Goal: Task Accomplishment & Management: Use online tool/utility

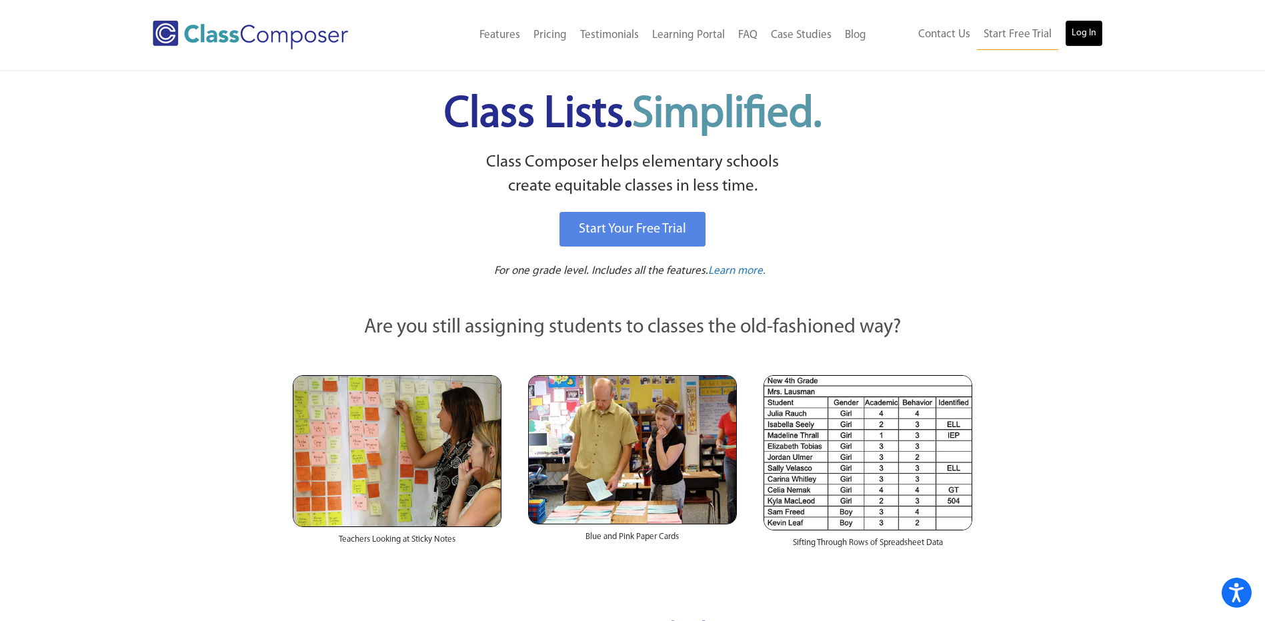
click at [1078, 33] on link "Log In" at bounding box center [1084, 33] width 38 height 27
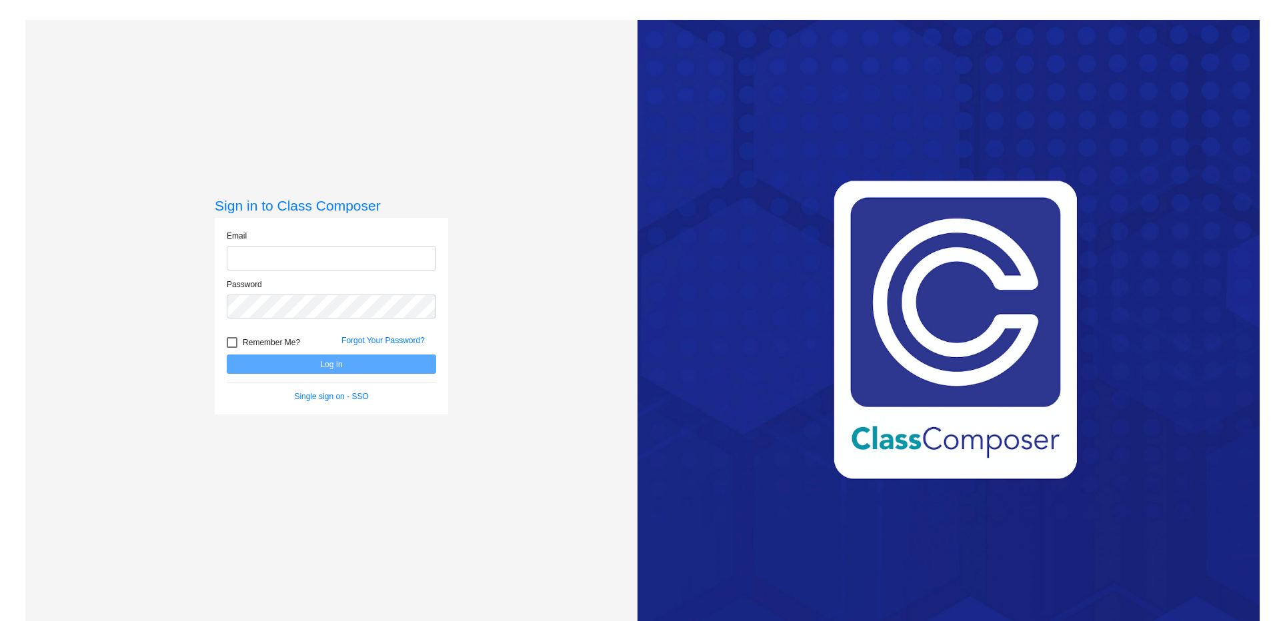
click at [305, 258] on input "email" at bounding box center [331, 258] width 209 height 25
type input "jyarter@k12.wv.us"
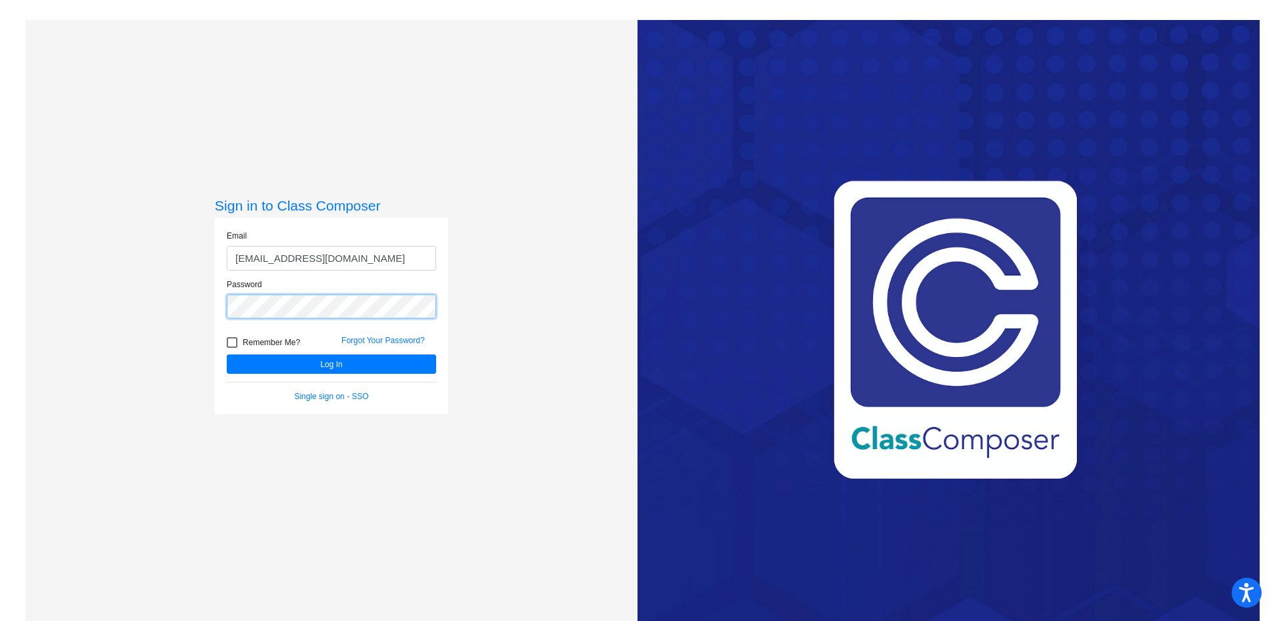
click at [227, 355] on button "Log In" at bounding box center [331, 364] width 209 height 19
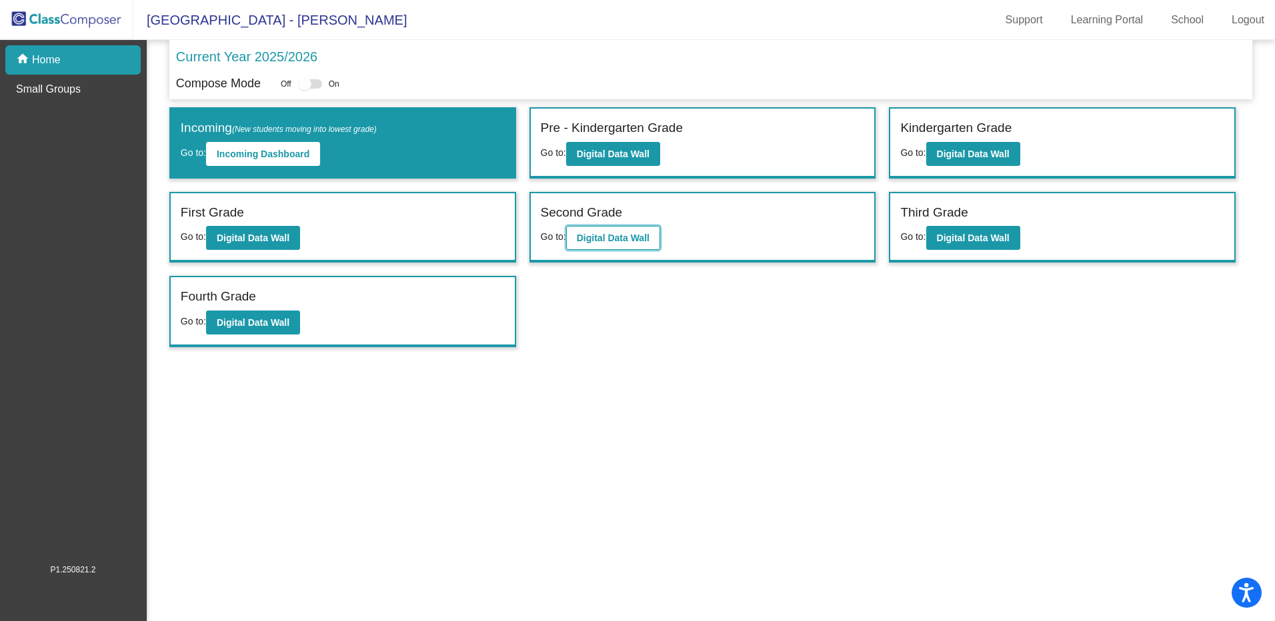
click at [653, 233] on button "Digital Data Wall" at bounding box center [613, 238] width 94 height 24
